Goal: Find contact information: Find contact information

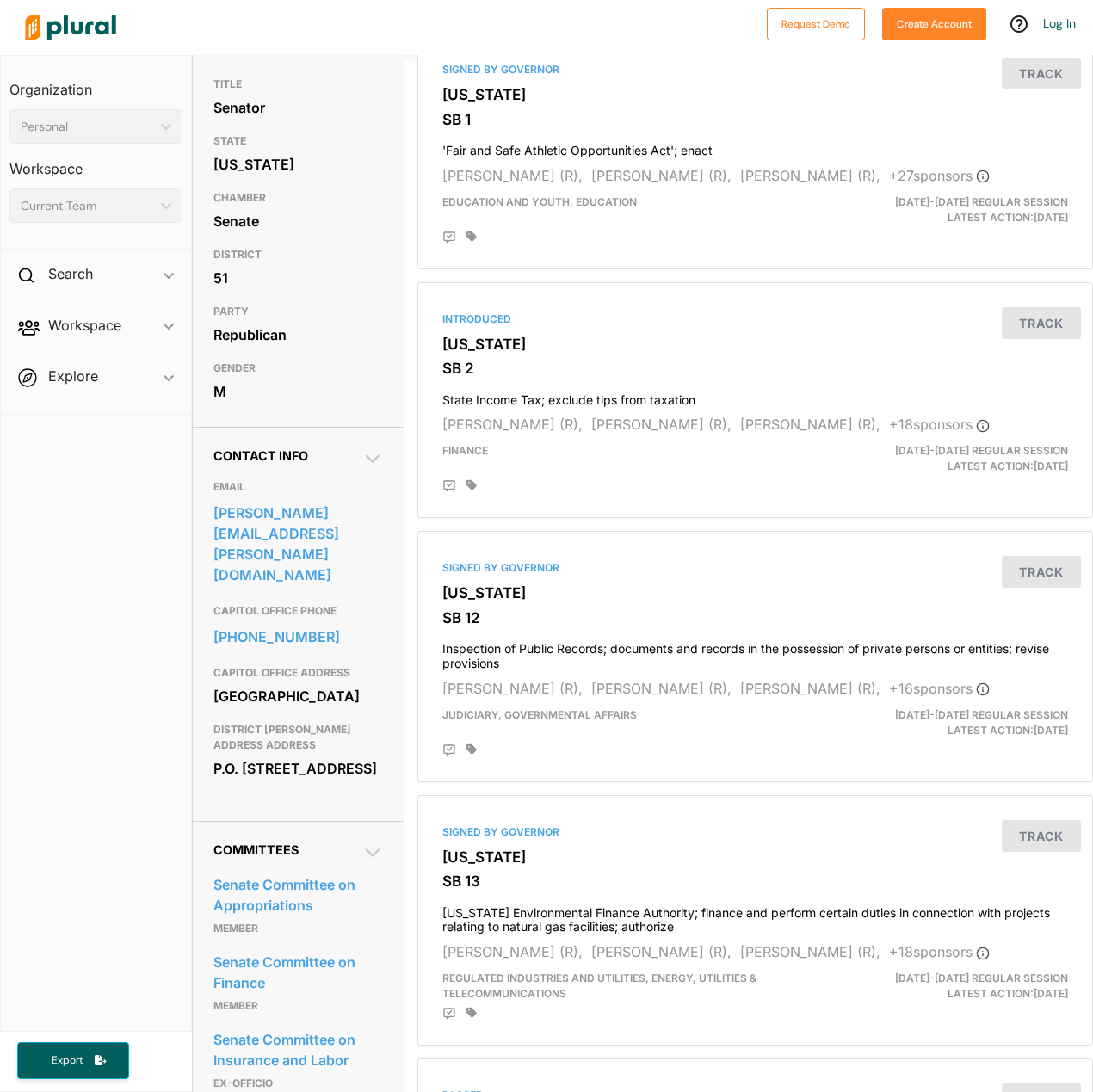
scroll to position [172, 0]
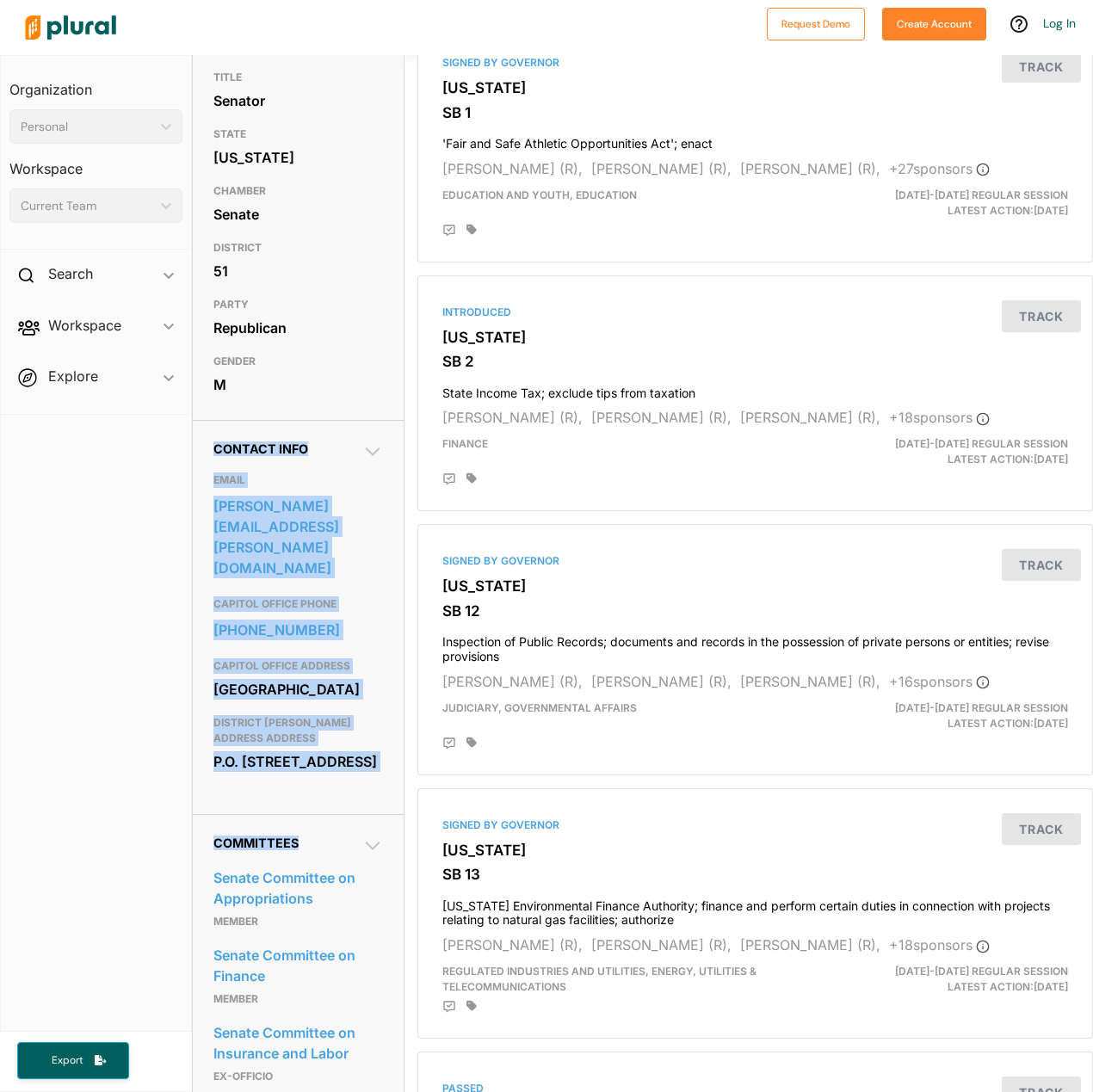
drag, startPoint x: 389, startPoint y: 845, endPoint x: 202, endPoint y: 471, distance: 418.1
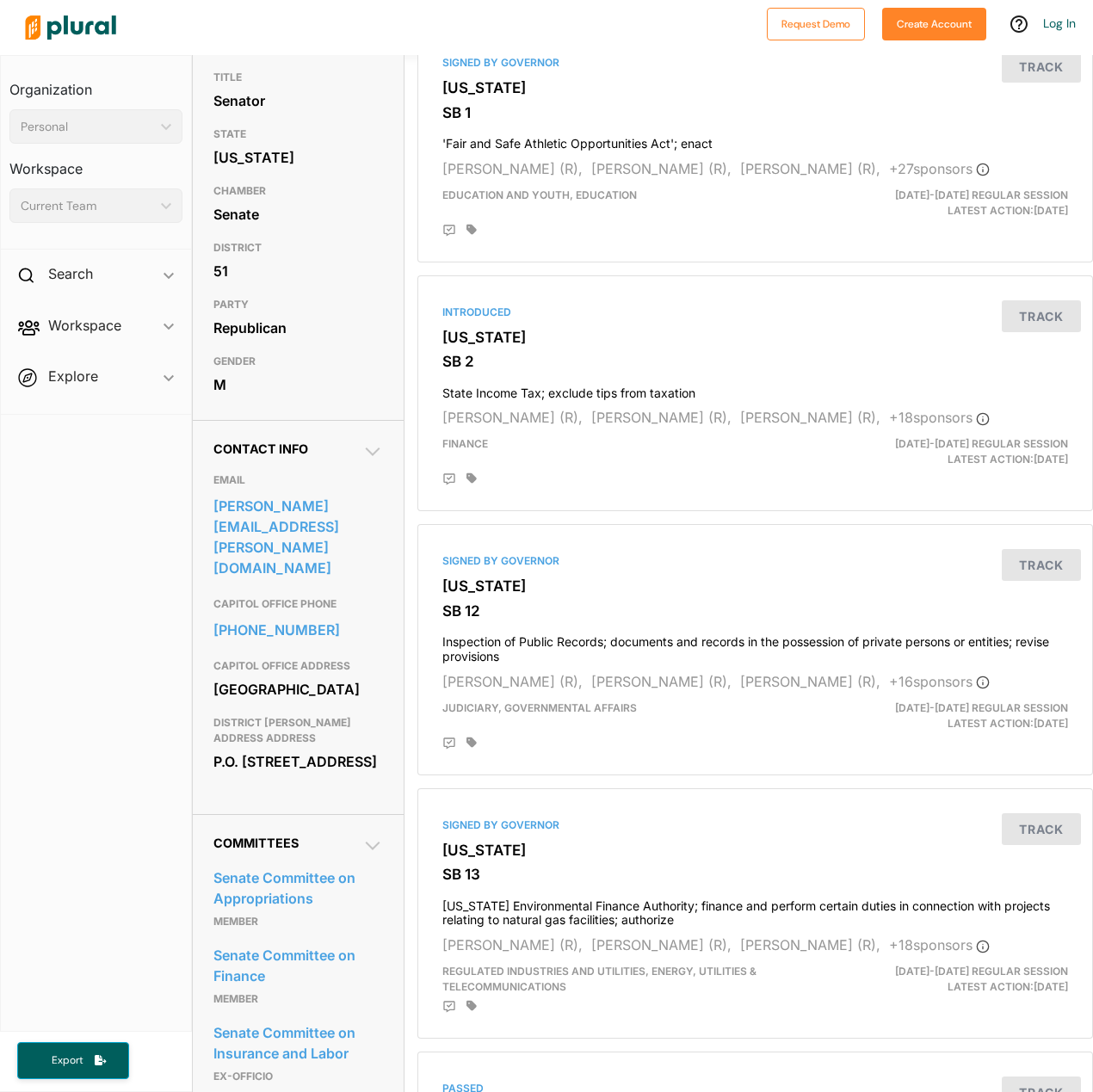
drag, startPoint x: 202, startPoint y: 471, endPoint x: 94, endPoint y: 639, distance: 199.7
click at [94, 639] on nav "Organization Personal ic_keyboard_arrow_down Personal Workspace Current Team ic…" at bounding box center [96, 543] width 192 height 977
drag, startPoint x: 150, startPoint y: 450, endPoint x: 393, endPoint y: 807, distance: 431.9
click at [393, 807] on div "Organization Personal ic_keyboard_arrow_down Personal Workspace Current Team ic…" at bounding box center [546, 573] width 1093 height 1037
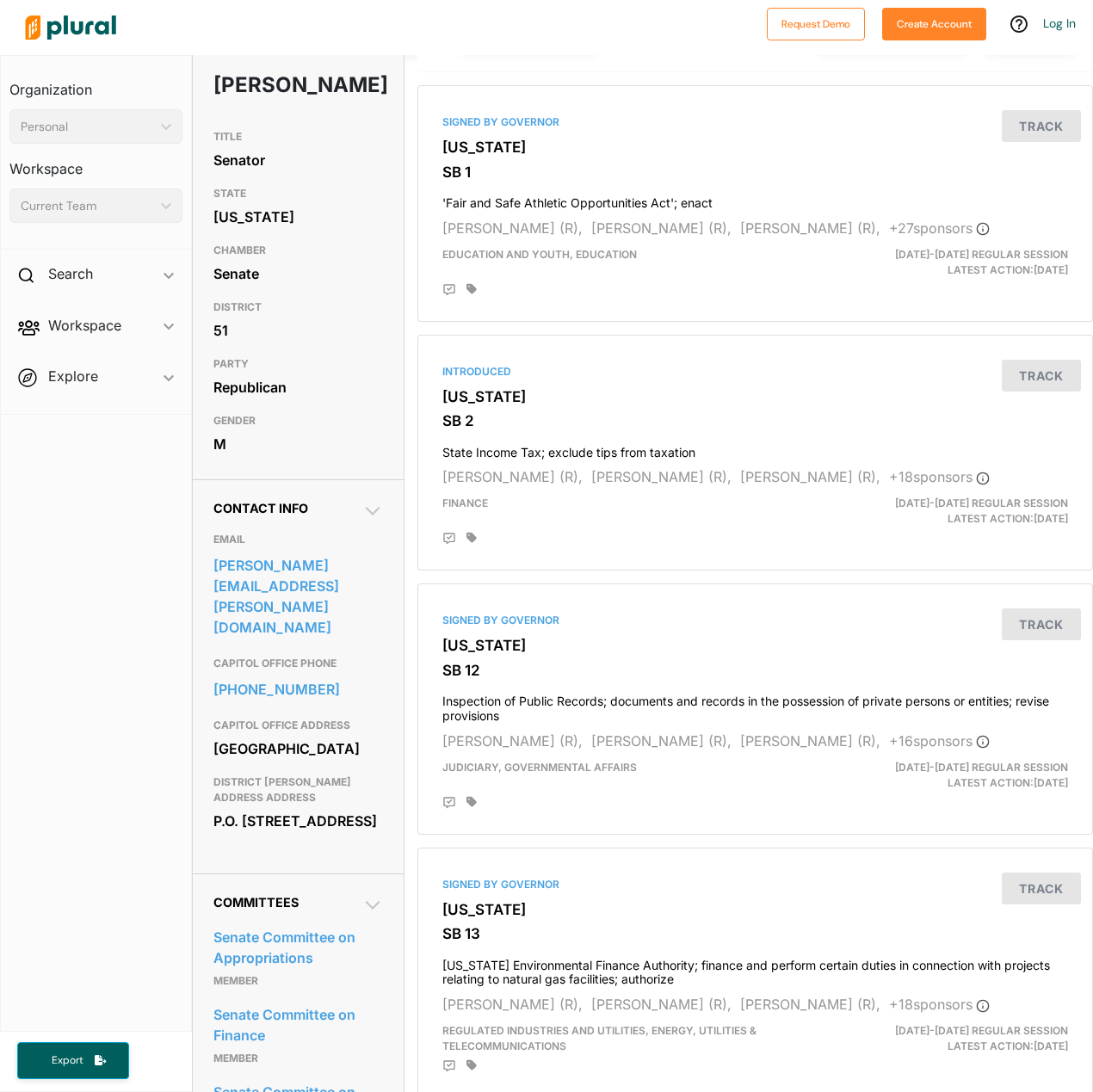
scroll to position [0, 0]
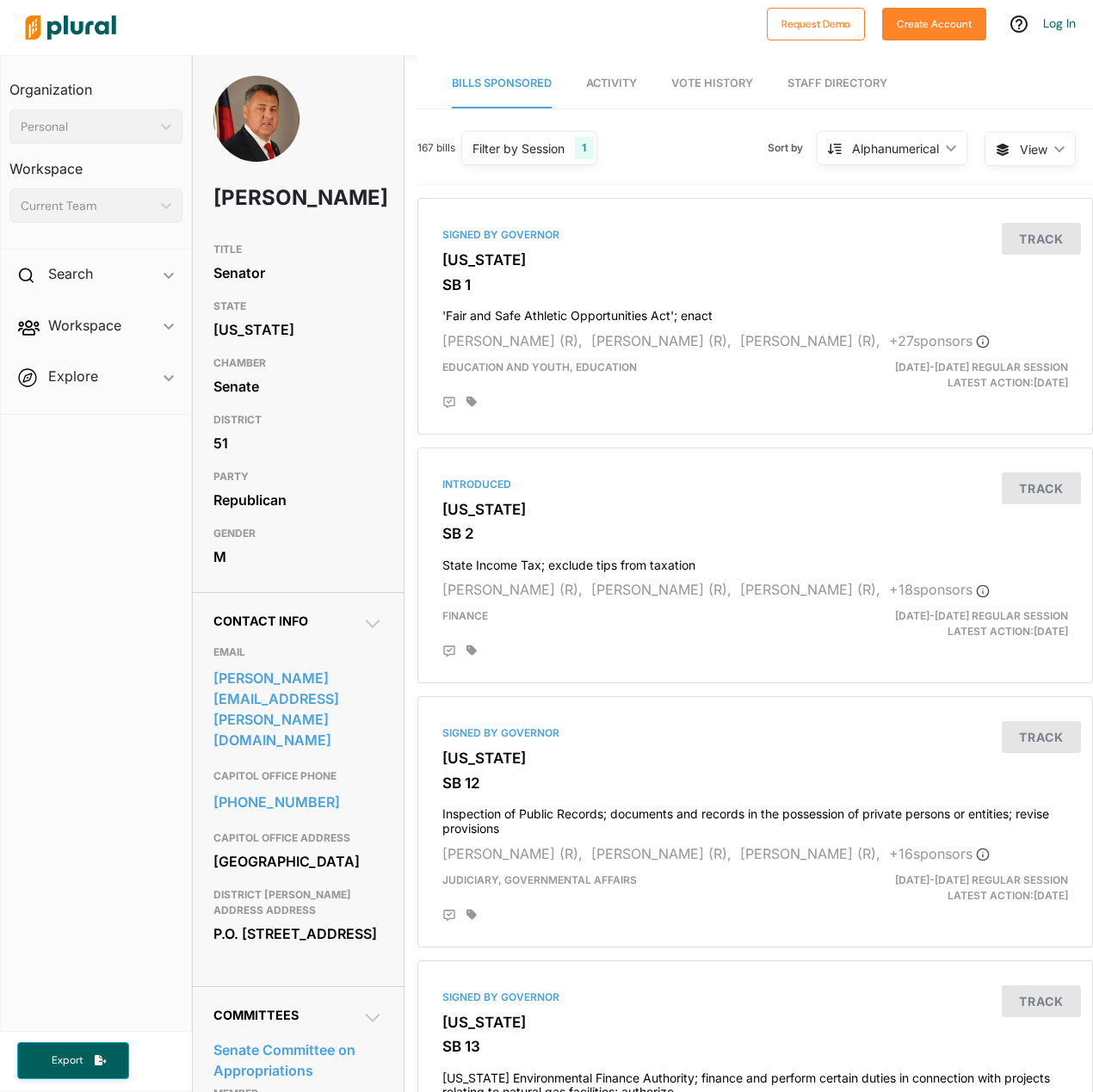
click at [37, 665] on nav "Organization Personal ic_keyboard_arrow_down Personal Workspace Current Team ic…" at bounding box center [96, 543] width 192 height 977
